Goal: Transaction & Acquisition: Purchase product/service

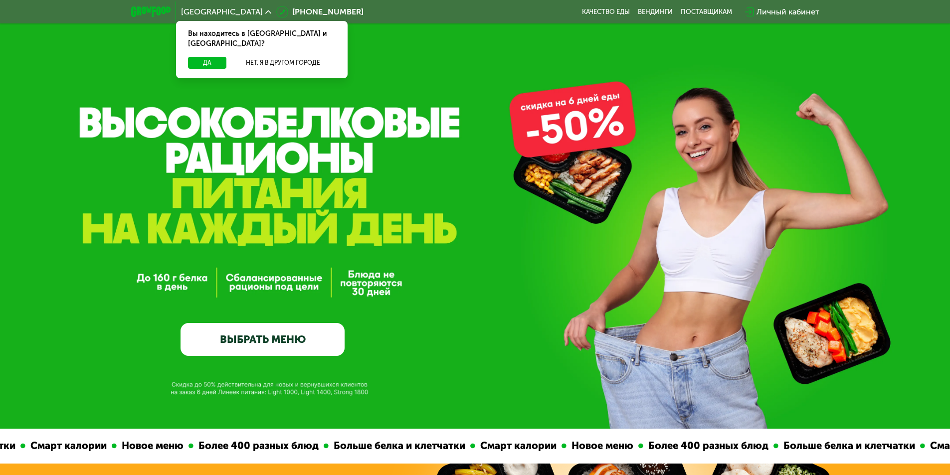
click at [204, 15] on span "[GEOGRAPHIC_DATA]" at bounding box center [222, 12] width 82 height 8
click at [249, 57] on button "Нет, я в другом городе" at bounding box center [282, 63] width 105 height 12
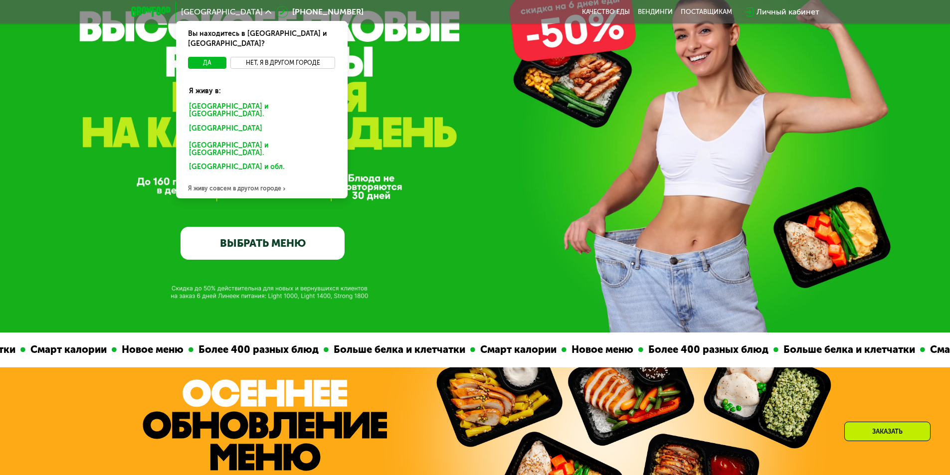
scroll to position [100, 0]
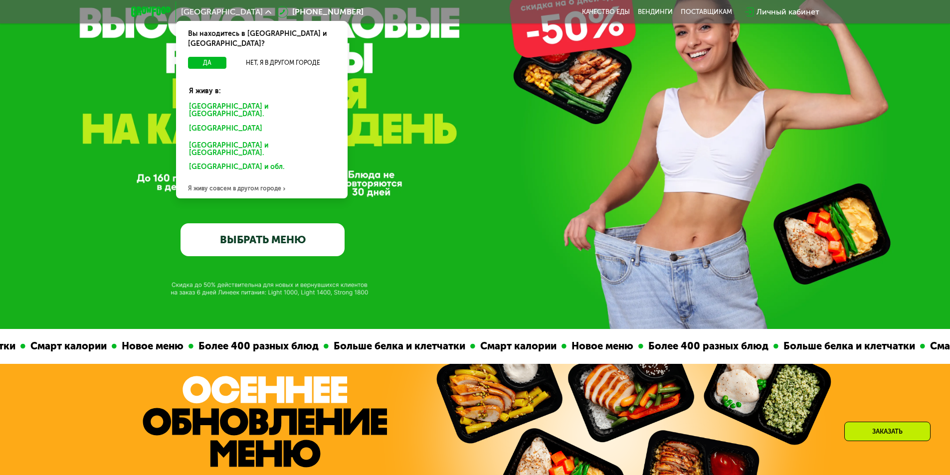
click at [231, 178] on div "Я живу совсем в другом городе" at bounding box center [261, 188] width 171 height 20
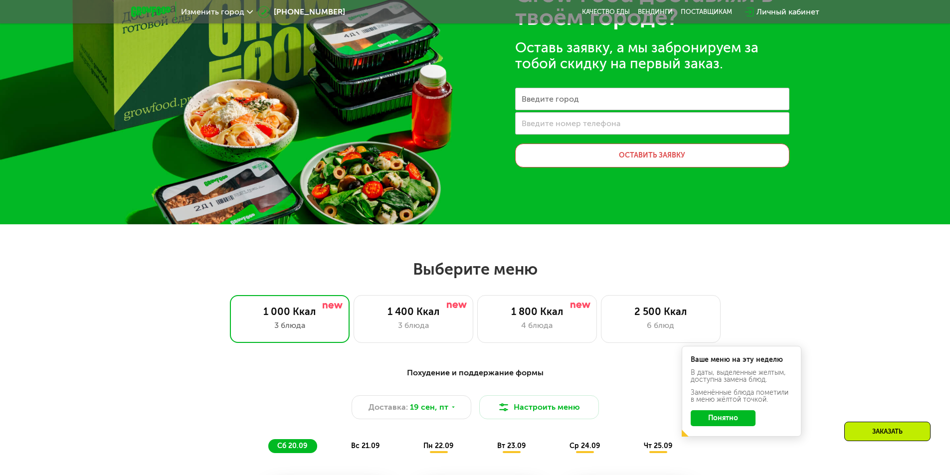
click at [205, 15] on span "Изменить город" at bounding box center [212, 12] width 63 height 8
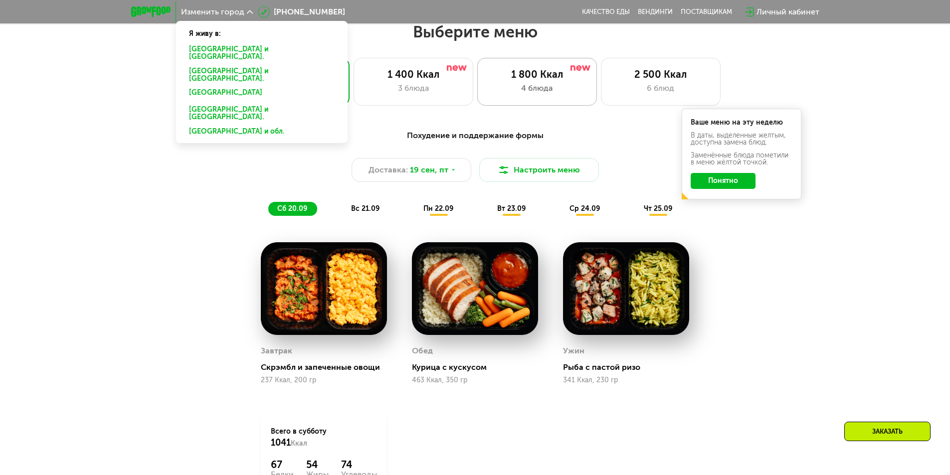
scroll to position [199, 0]
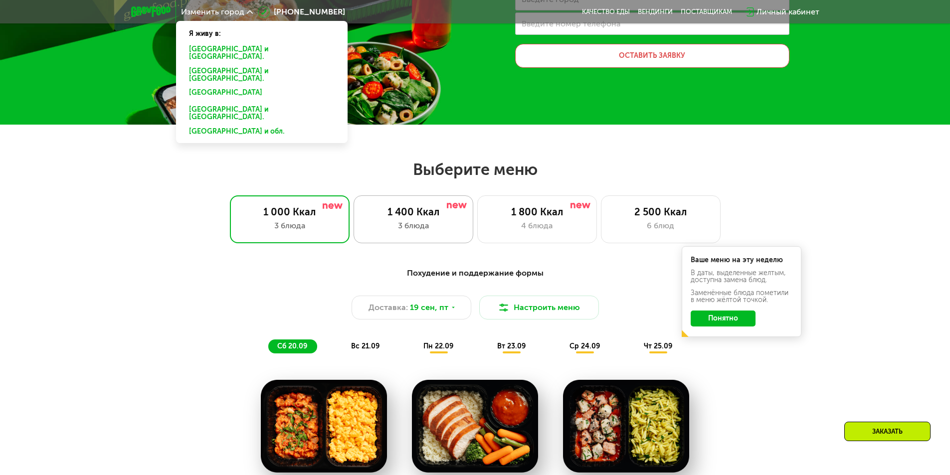
click at [456, 223] on div "3 блюда" at bounding box center [413, 226] width 99 height 12
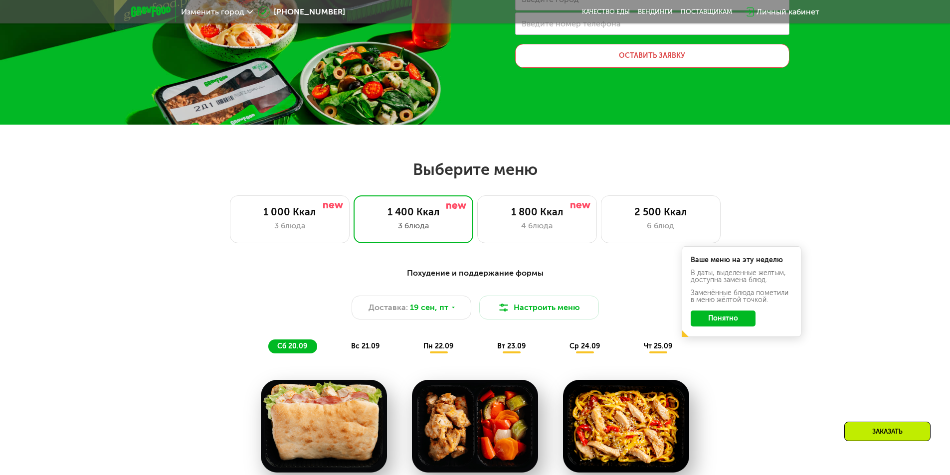
drag, startPoint x: 720, startPoint y: 348, endPoint x: 711, endPoint y: 335, distance: 15.4
click at [721, 347] on div "Похудение и поддержание формы Доставка: [DATE] Настроить меню сб 20.09 вс 21.09…" at bounding box center [475, 310] width 590 height 86
click at [709, 322] on button "Понятно" at bounding box center [722, 319] width 65 height 16
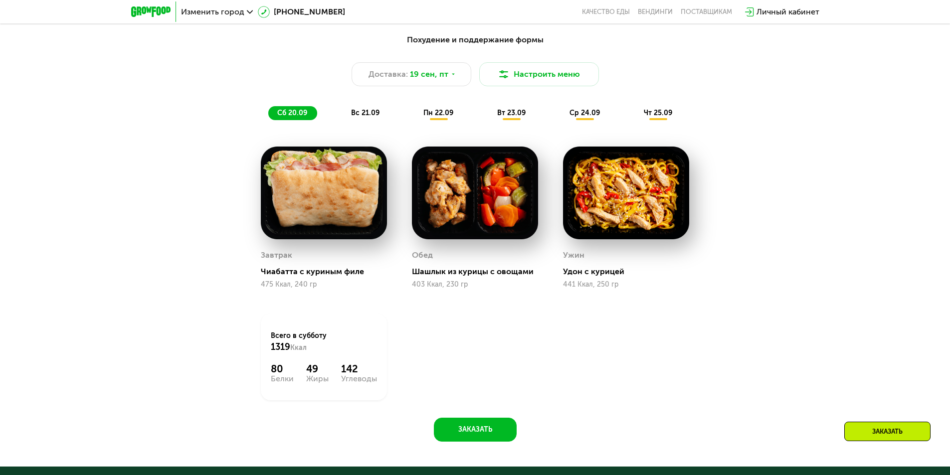
scroll to position [449, 0]
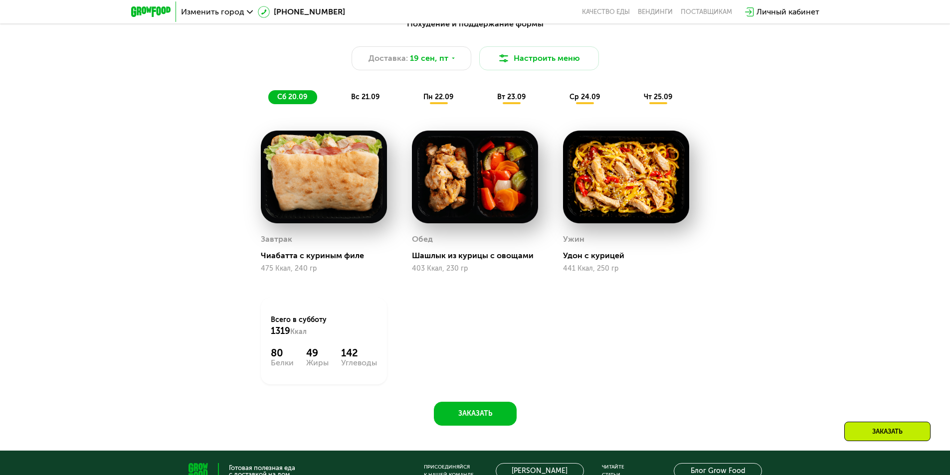
click at [362, 96] on span "вс 21.09" at bounding box center [365, 97] width 28 height 8
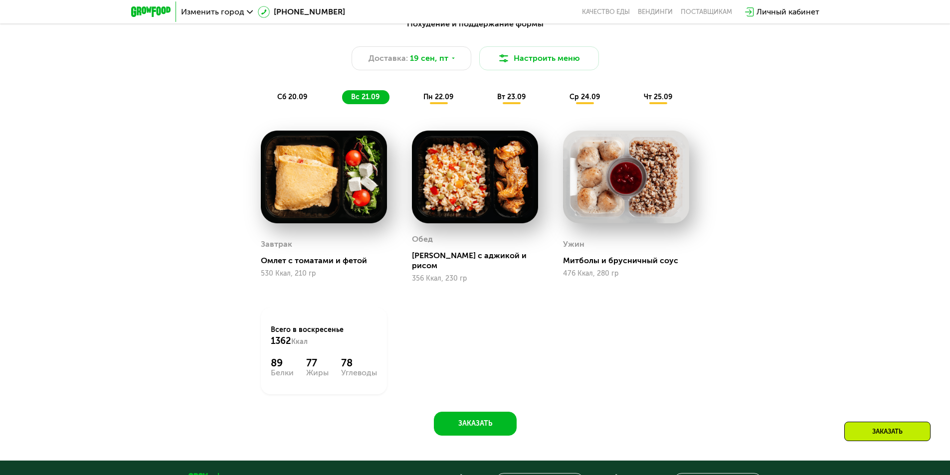
click at [603, 172] on img at bounding box center [626, 177] width 126 height 93
click at [428, 94] on span "пн 22.09" at bounding box center [438, 97] width 30 height 8
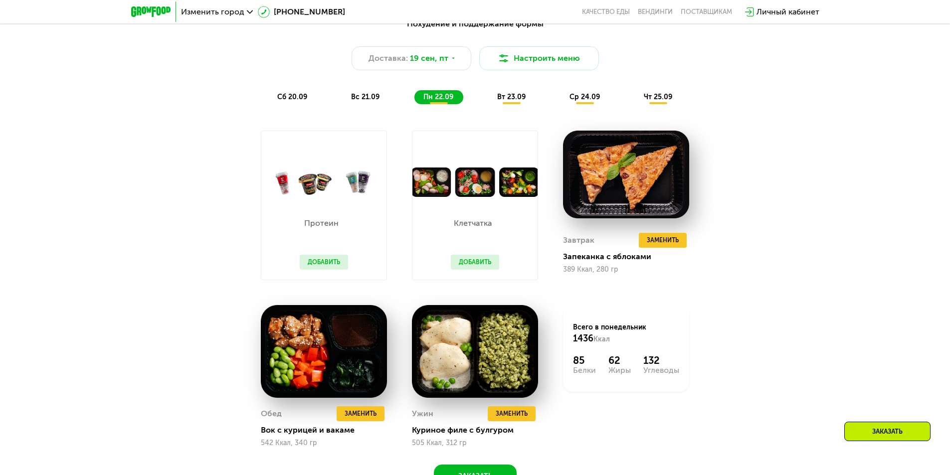
click at [506, 95] on span "вт 23.09" at bounding box center [511, 97] width 28 height 8
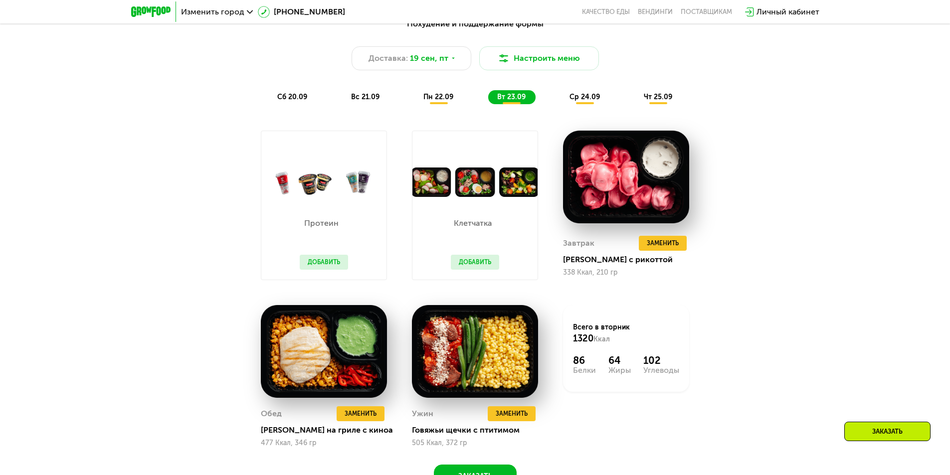
click at [325, 262] on button "Добавить" at bounding box center [324, 262] width 48 height 15
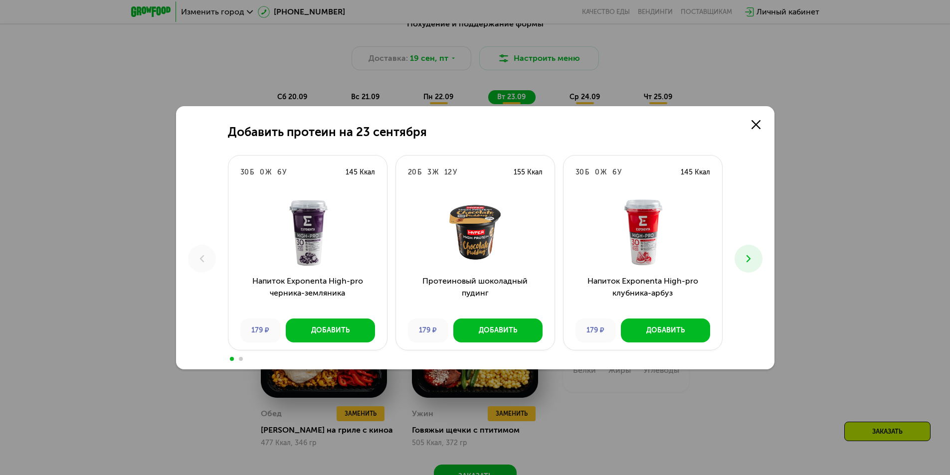
click at [751, 261] on icon at bounding box center [748, 259] width 12 height 12
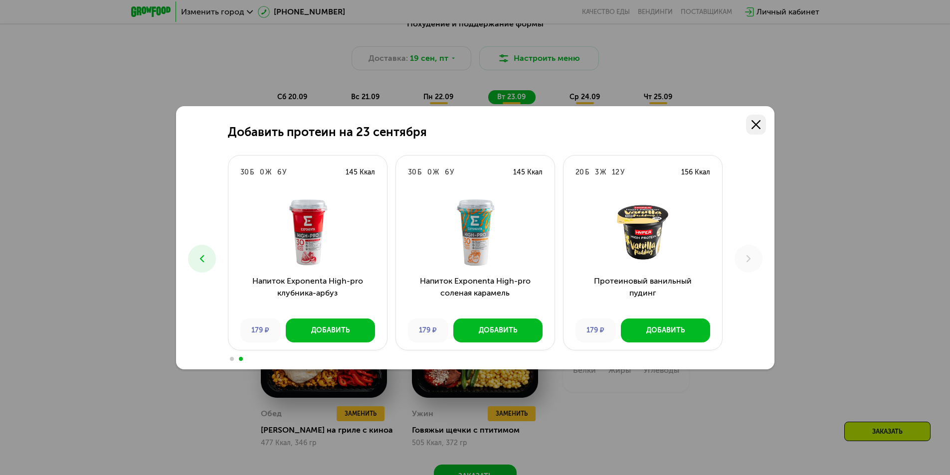
click at [758, 118] on link at bounding box center [756, 125] width 20 height 20
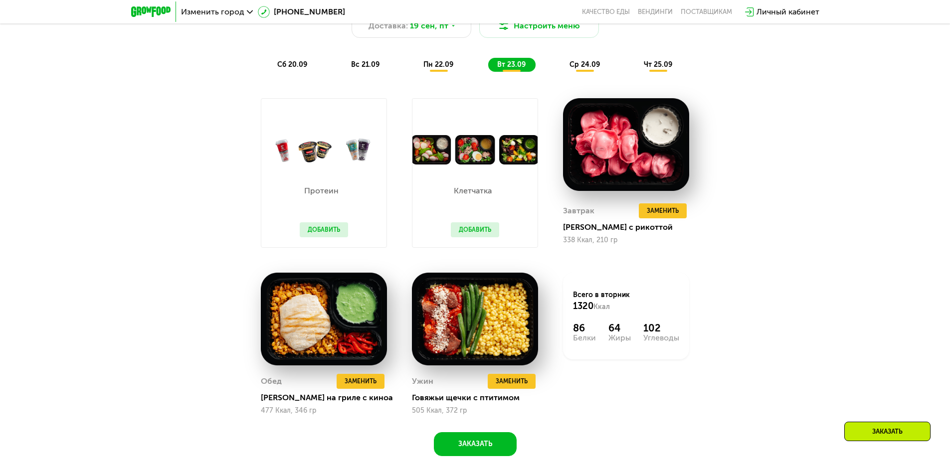
scroll to position [498, 0]
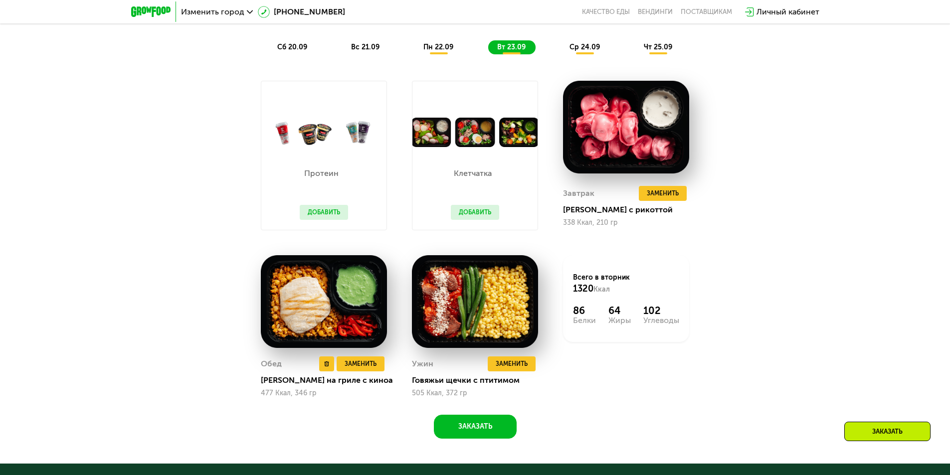
click at [309, 295] on img at bounding box center [324, 301] width 126 height 93
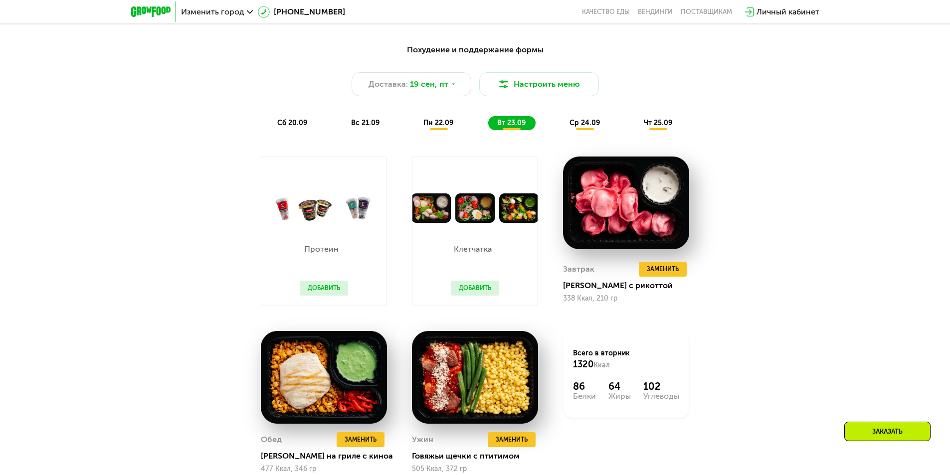
scroll to position [349, 0]
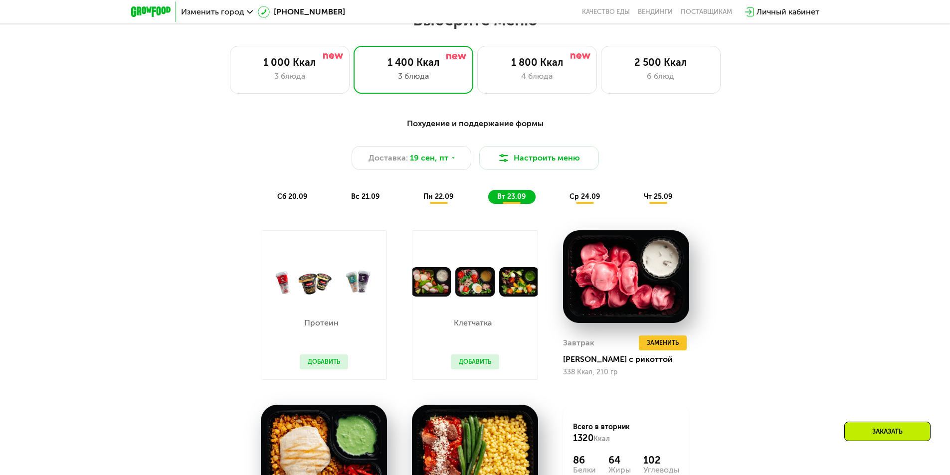
click at [591, 195] on span "ср 24.09" at bounding box center [584, 196] width 30 height 8
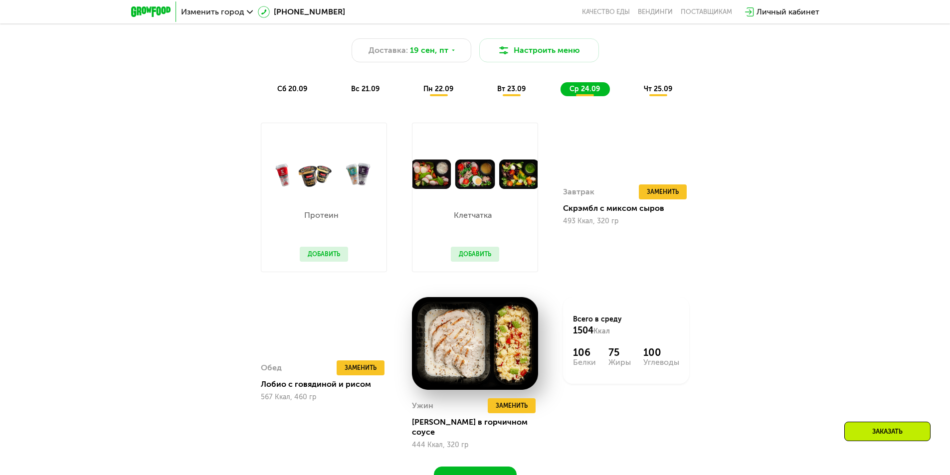
scroll to position [498, 0]
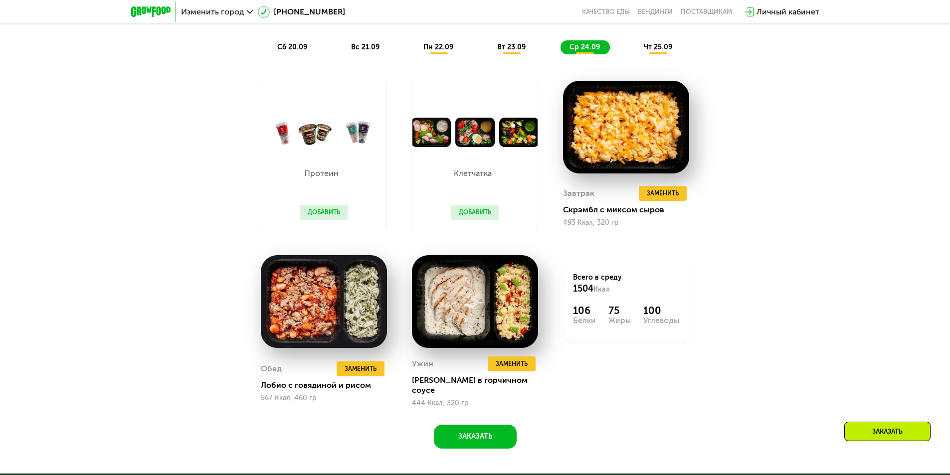
click at [671, 52] on div "чт 25.09" at bounding box center [658, 47] width 47 height 14
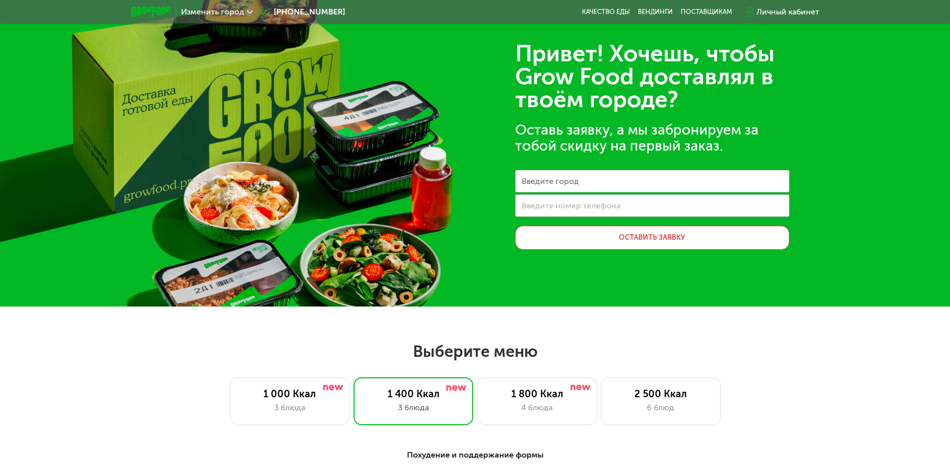
scroll to position [0, 0]
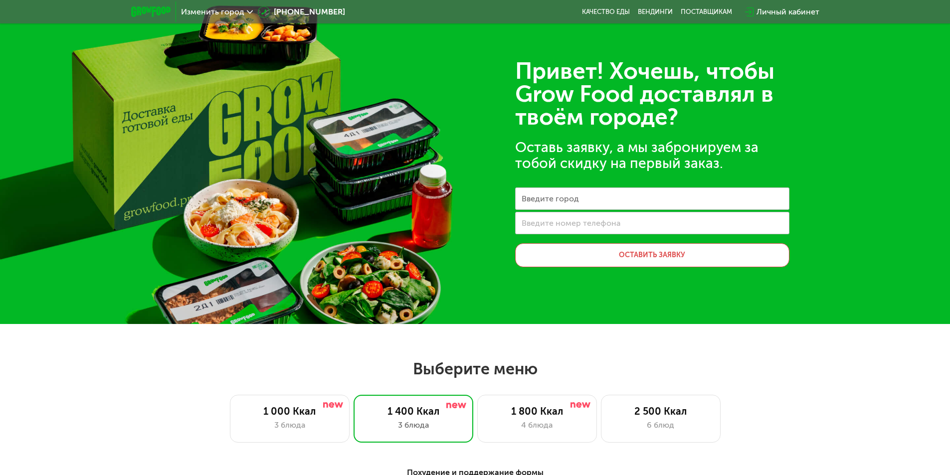
click at [551, 201] on label "Введите город" at bounding box center [549, 198] width 57 height 5
click at [551, 201] on input "Введите город" at bounding box center [652, 198] width 274 height 22
